Goal: Find specific page/section: Find specific page/section

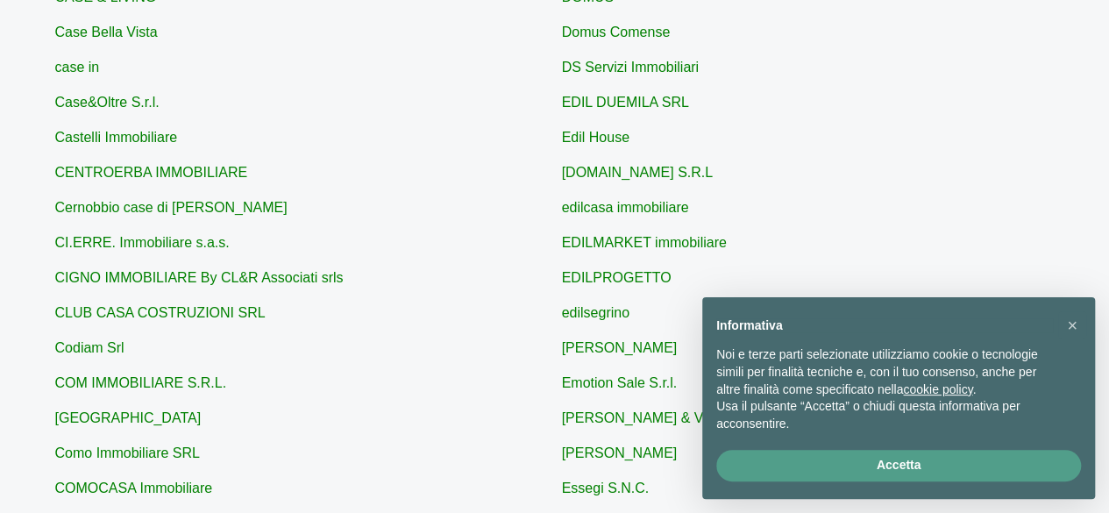
scroll to position [439, 0]
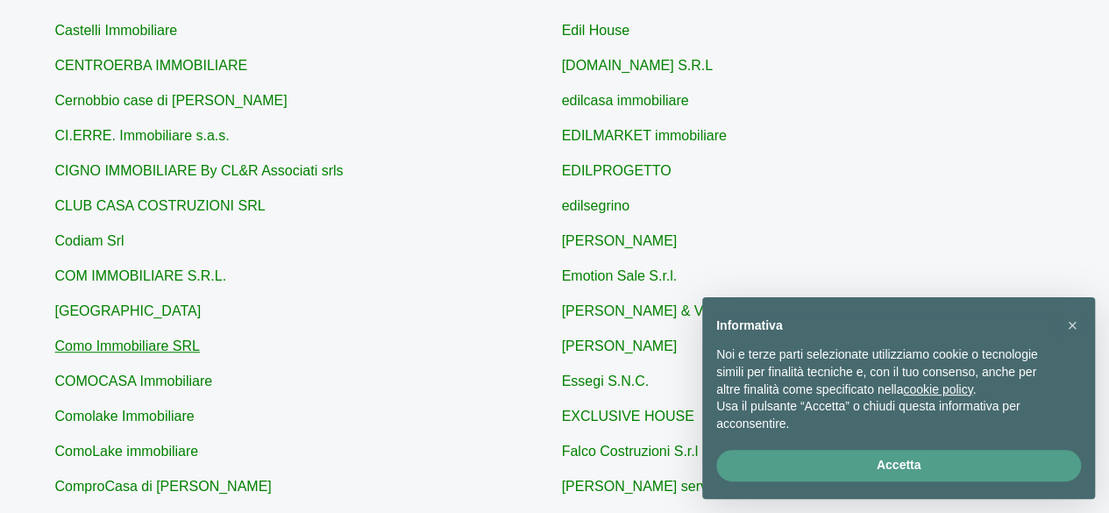
click at [161, 352] on link "Como Immobiliare SRL" at bounding box center [127, 346] width 145 height 15
type input "Como Immobiliare SRL"
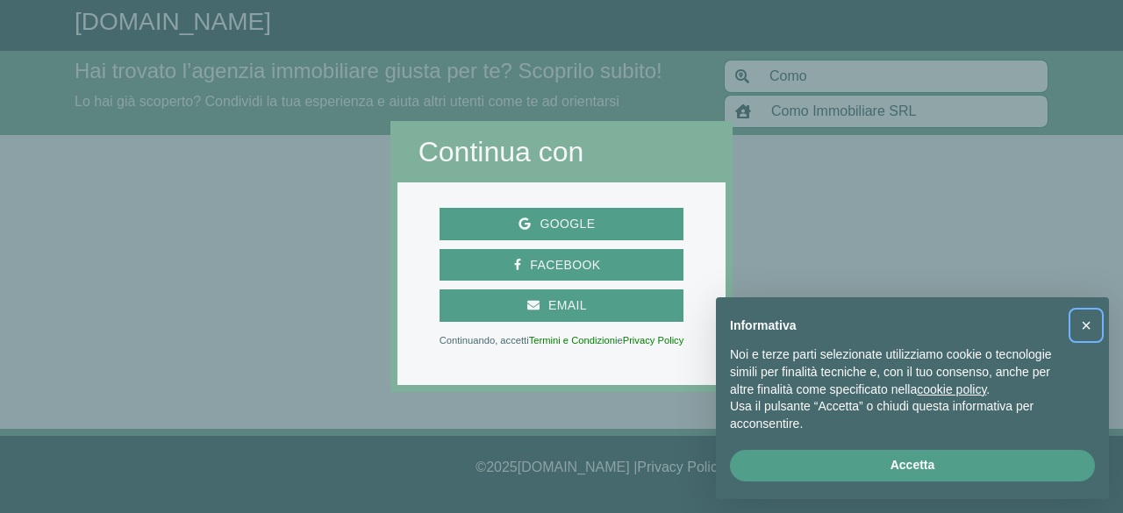
click at [1088, 316] on span "×" at bounding box center [1086, 325] width 11 height 19
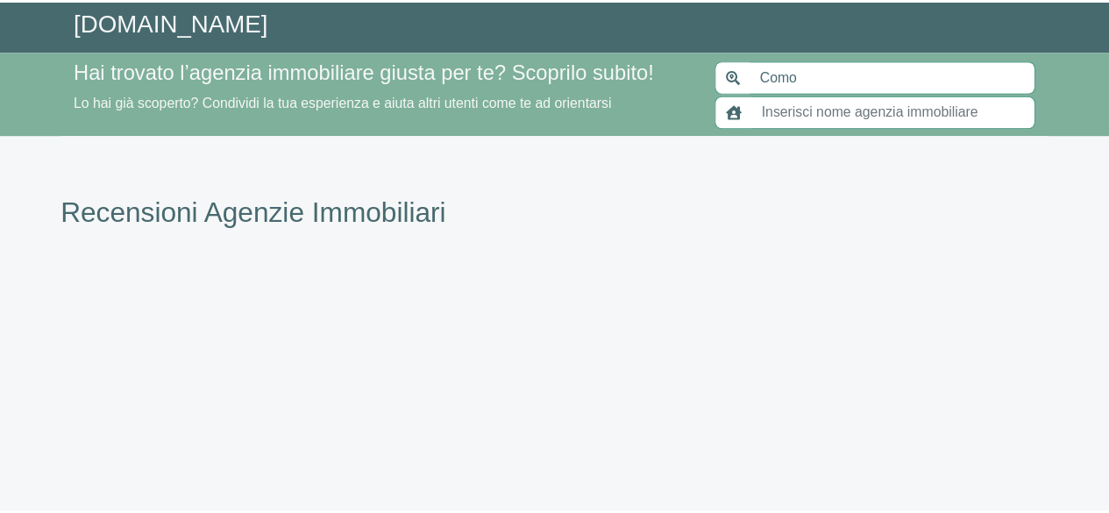
scroll to position [439, 0]
